Goal: Check status

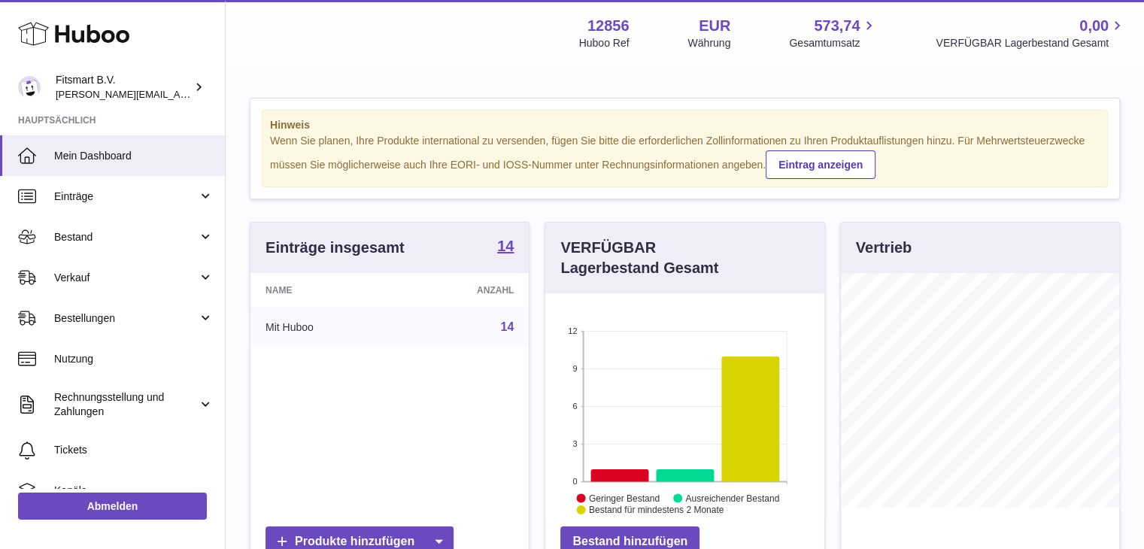
scroll to position [235, 279]
click at [90, 318] on span "Bestellungen" at bounding box center [126, 319] width 144 height 14
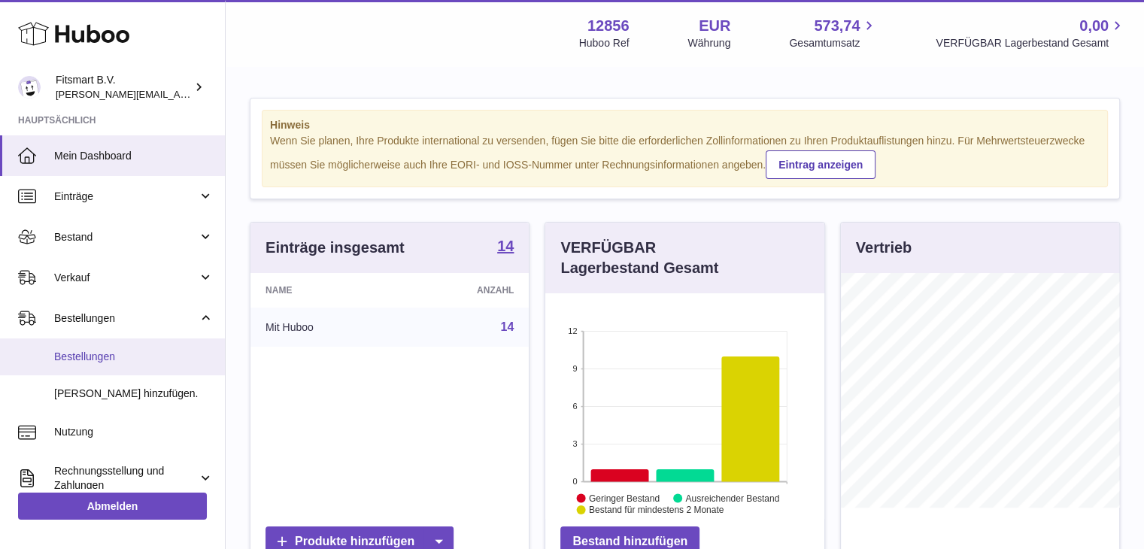
click at [74, 351] on span "Bestellungen" at bounding box center [134, 357] width 160 height 14
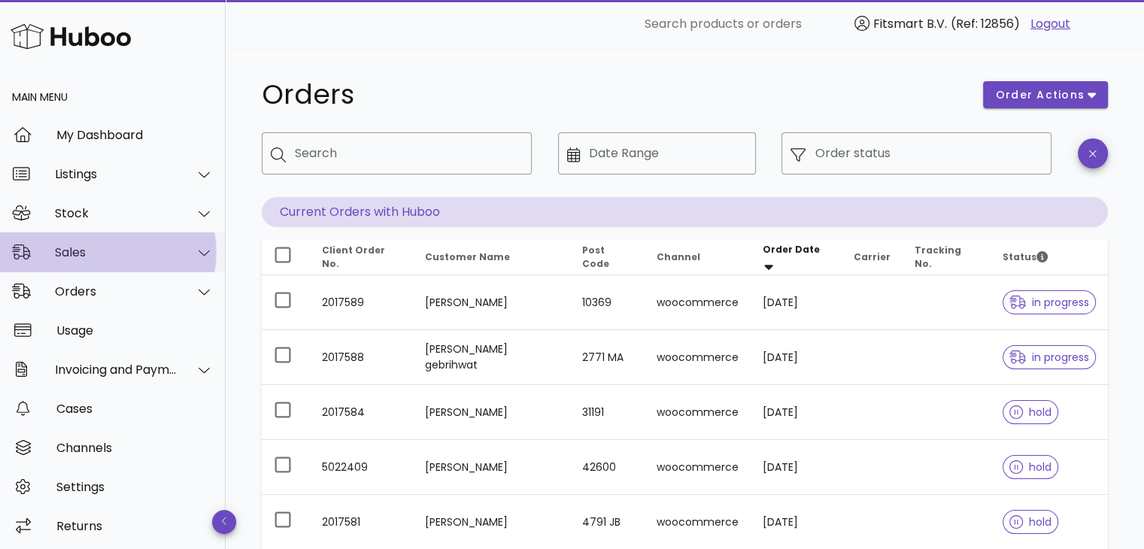
click at [129, 252] on div "Sales" at bounding box center [116, 252] width 123 height 14
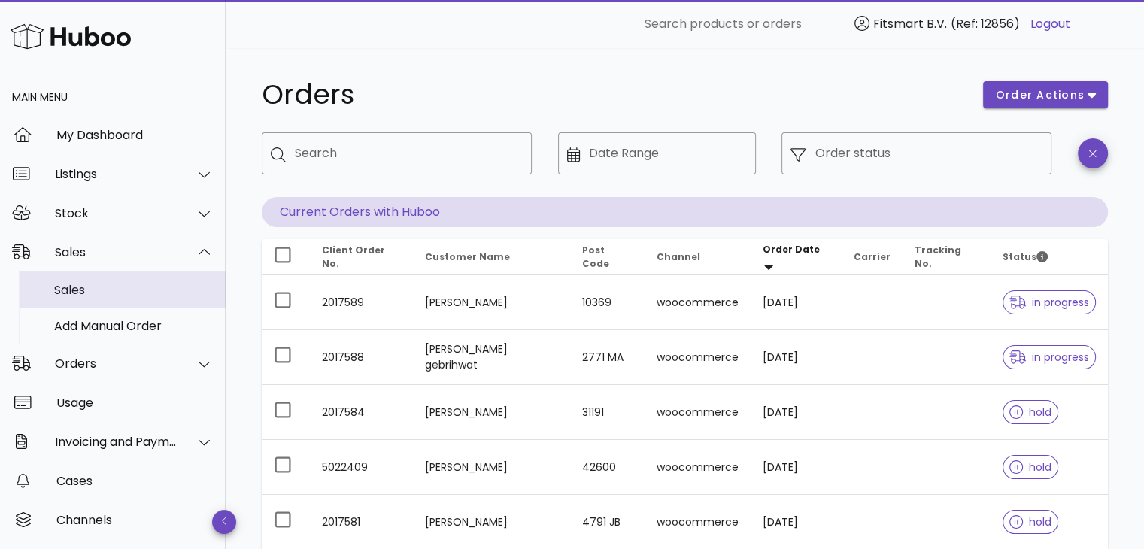
click at [69, 296] on div "Sales" at bounding box center [134, 290] width 160 height 14
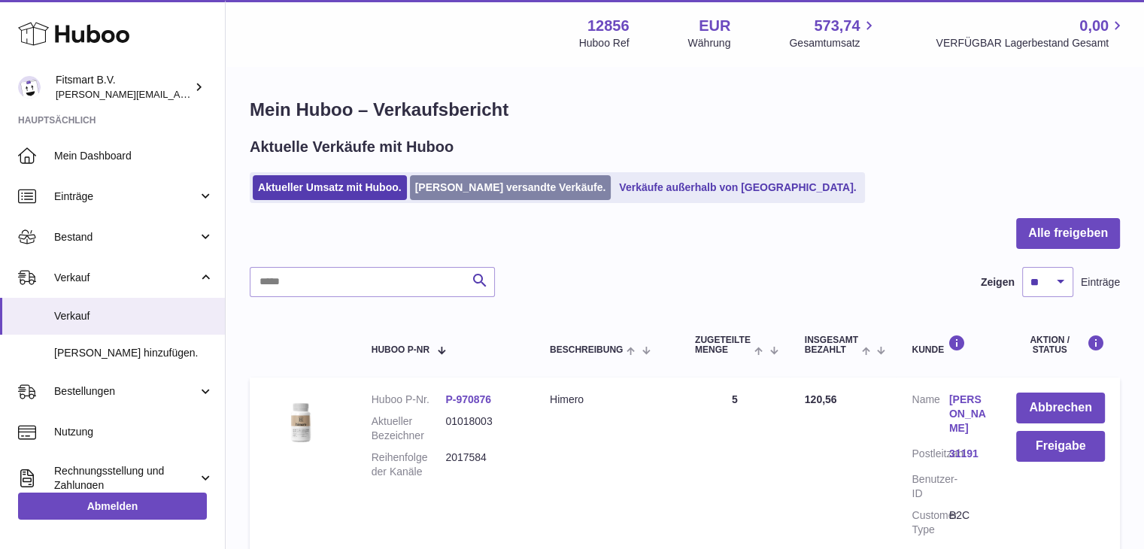
click at [451, 193] on link "Von Huboo versandte Verkäufe." at bounding box center [511, 187] width 202 height 25
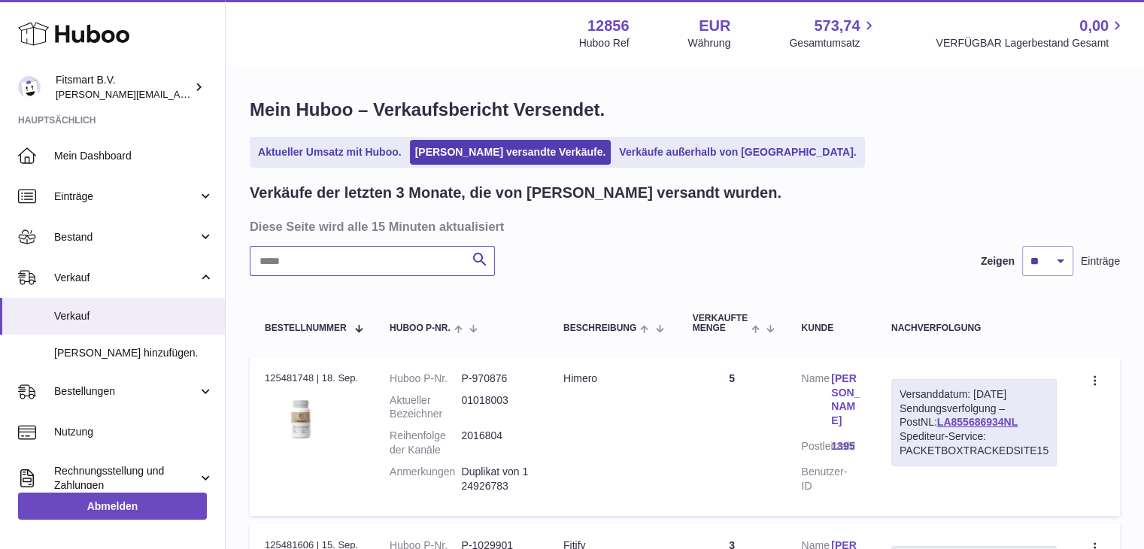
click at [298, 265] on input "text" at bounding box center [372, 261] width 245 height 30
paste input "**********"
click at [478, 434] on dd "2015991" at bounding box center [496, 443] width 71 height 29
copy dd "2015991"
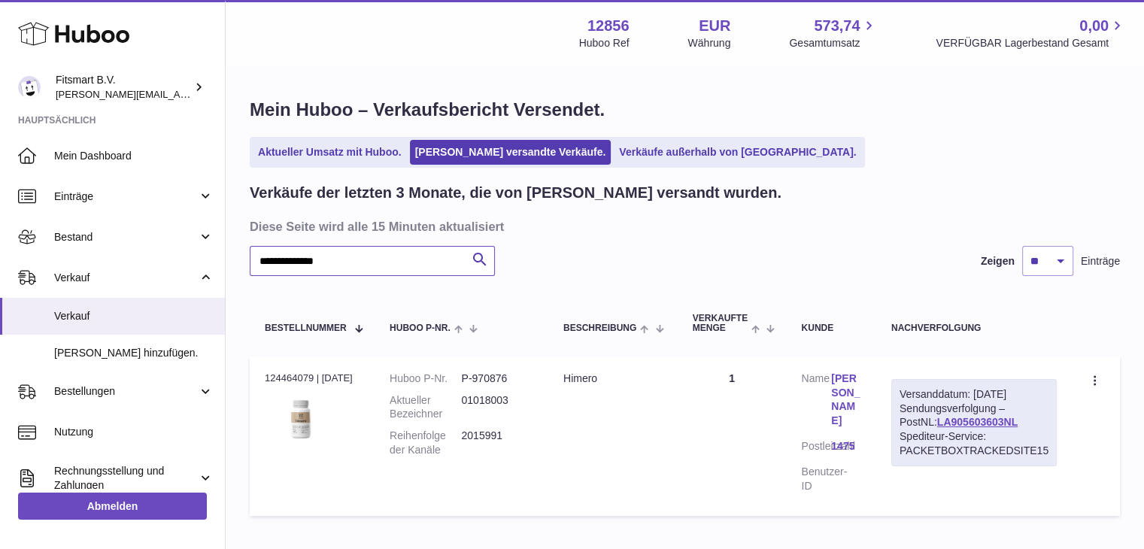
click at [364, 261] on input "**********" at bounding box center [372, 261] width 245 height 30
paste input "text"
type input "**********"
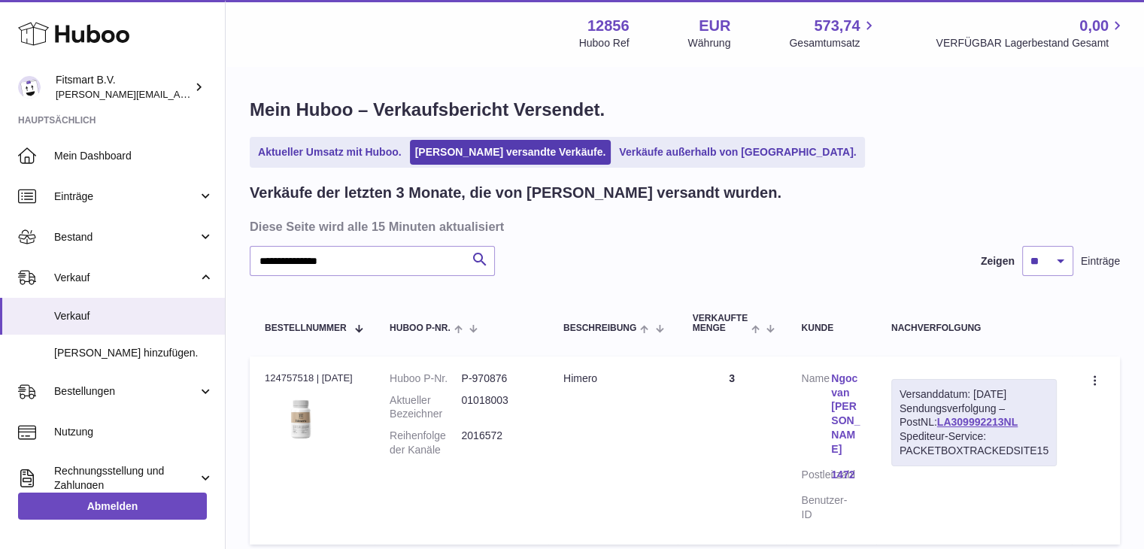
click at [488, 439] on dd "2016572" at bounding box center [496, 443] width 71 height 29
copy dd "2016572"
click at [852, 395] on link "Ngoc van Hoang van Hoang" at bounding box center [846, 414] width 30 height 85
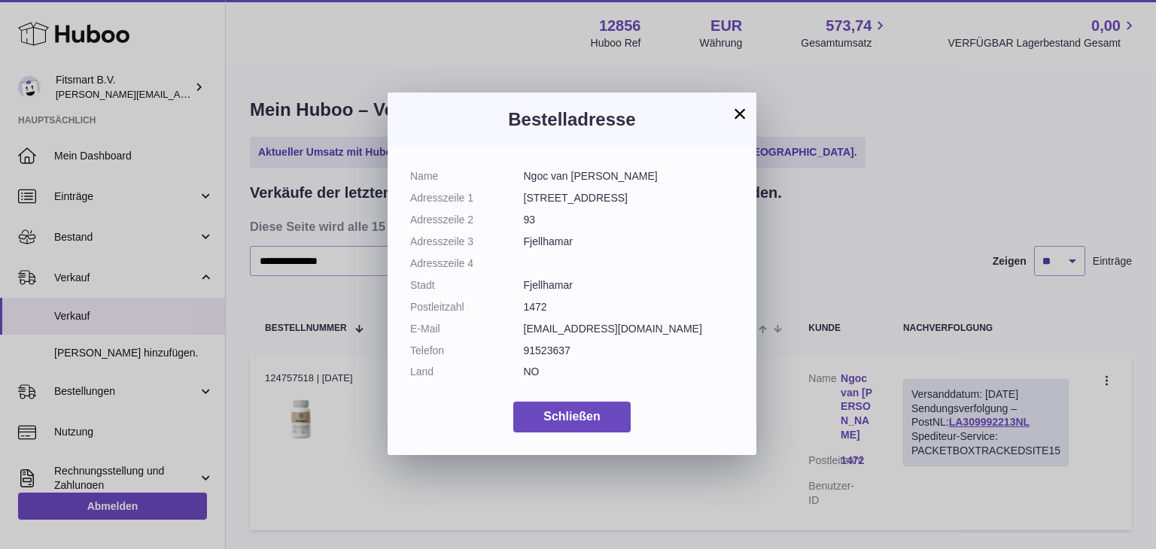
click at [737, 114] on button "×" at bounding box center [740, 114] width 18 height 18
